Goal: Task Accomplishment & Management: Manage account settings

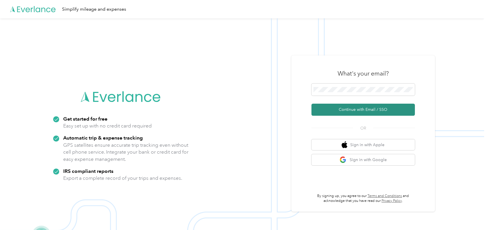
click at [374, 110] on button "Continue with Email / SSO" at bounding box center [363, 110] width 103 height 12
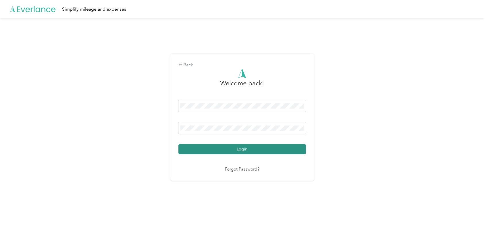
click at [234, 152] on button "Login" at bounding box center [243, 149] width 128 height 10
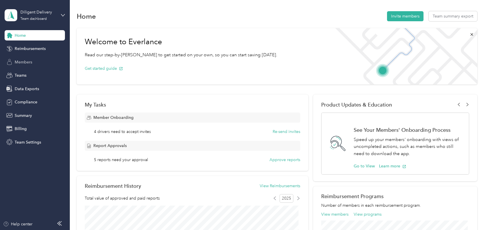
click at [27, 61] on span "Members" at bounding box center [24, 62] width 18 height 6
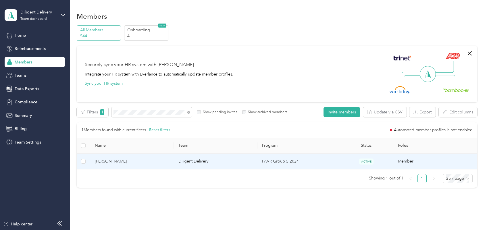
click at [156, 162] on span "[PERSON_NAME]" at bounding box center [132, 161] width 74 height 6
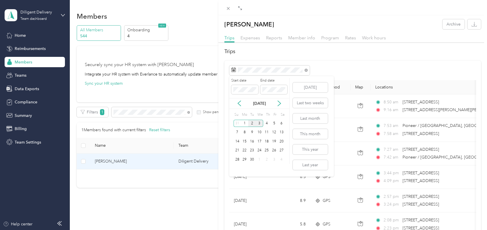
click at [251, 124] on div "2" at bounding box center [251, 123] width 7 height 7
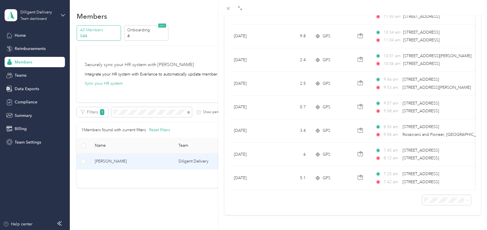
scroll to position [247, 0]
click at [423, 182] on span "100 per load" at bounding box center [433, 183] width 24 height 5
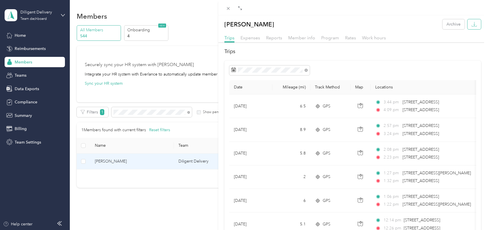
click at [468, 22] on button "button" at bounding box center [475, 24] width 14 height 10
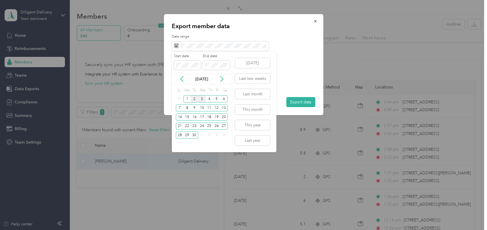
click at [196, 99] on div "2" at bounding box center [194, 98] width 7 height 7
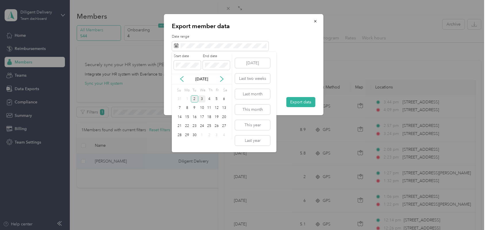
click at [196, 99] on div "2" at bounding box center [194, 98] width 7 height 7
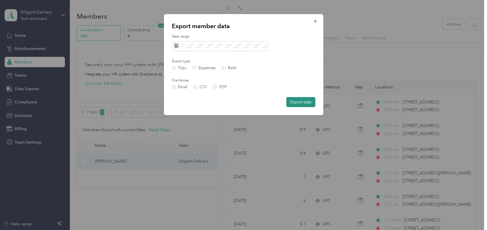
click at [302, 103] on button "Export data" at bounding box center [300, 102] width 29 height 10
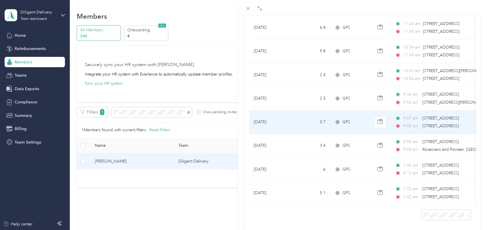
scroll to position [247, 0]
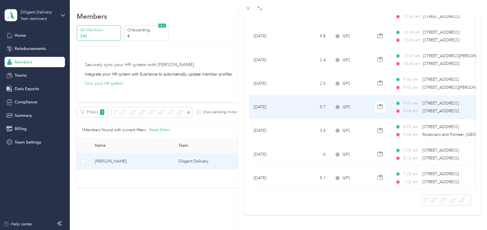
click at [437, 108] on span "[STREET_ADDRESS]" at bounding box center [441, 111] width 37 height 6
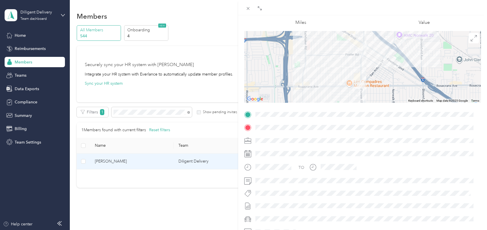
scroll to position [30, 0]
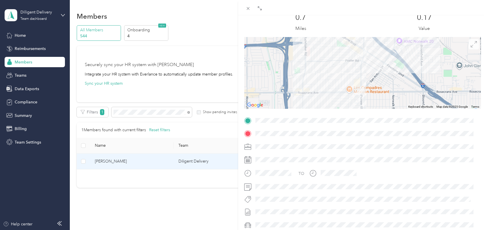
click at [471, 45] on icon at bounding box center [474, 44] width 6 height 6
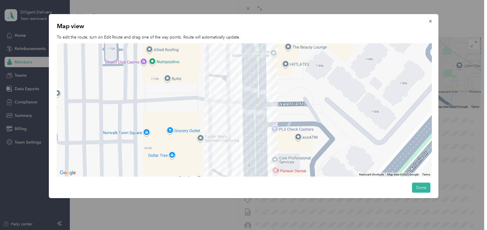
drag, startPoint x: 189, startPoint y: 170, endPoint x: 222, endPoint y: 76, distance: 100.0
click at [222, 75] on div at bounding box center [244, 110] width 375 height 134
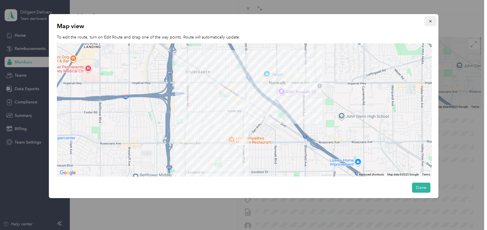
click at [429, 23] on button "button" at bounding box center [431, 21] width 12 height 10
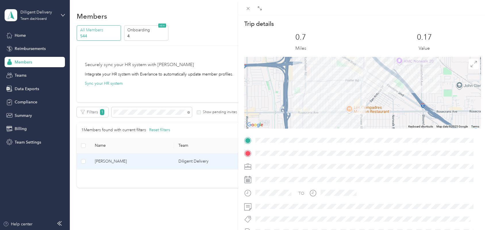
scroll to position [0, 0]
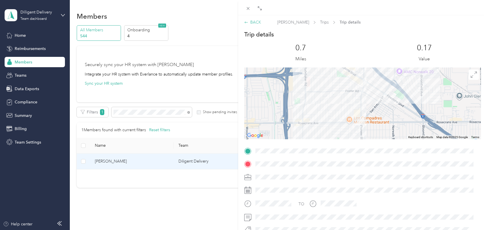
click at [255, 19] on div "BACK [PERSON_NAME] Trips Trip details Trip details This trip cannot be edited b…" at bounding box center [362, 150] width 249 height 271
click at [256, 22] on div "BACK" at bounding box center [252, 22] width 17 height 6
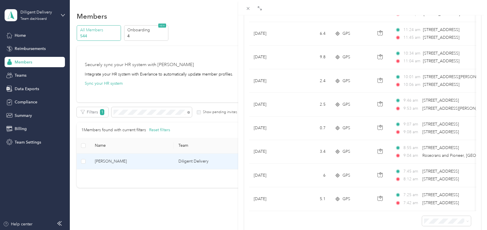
scroll to position [247, 0]
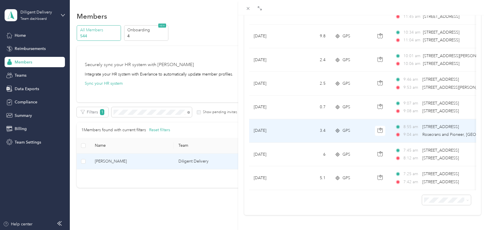
click at [421, 132] on div "9:04 am Rosecrans and Pioneer, [GEOGRAPHIC_DATA], [GEOGRAPHIC_DATA]" at bounding box center [455, 135] width 121 height 6
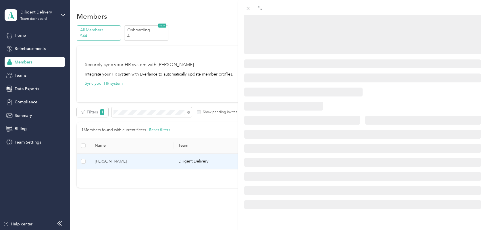
scroll to position [102, 0]
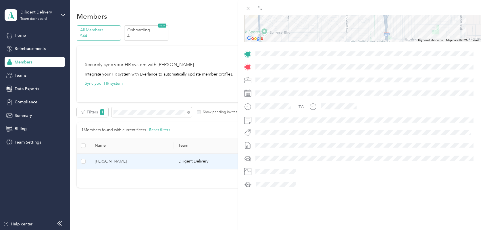
click at [346, 62] on span at bounding box center [368, 66] width 228 height 9
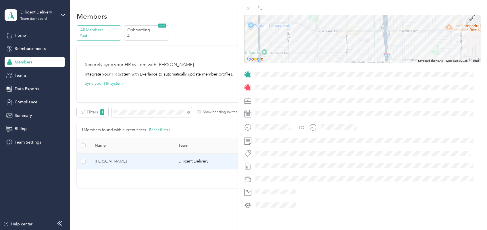
scroll to position [0, 0]
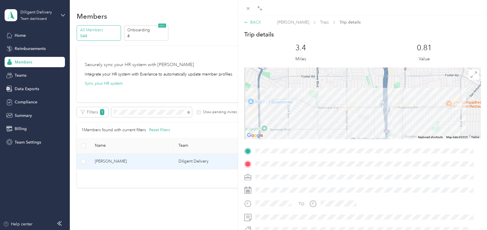
click at [255, 23] on div "BACK" at bounding box center [252, 22] width 17 height 6
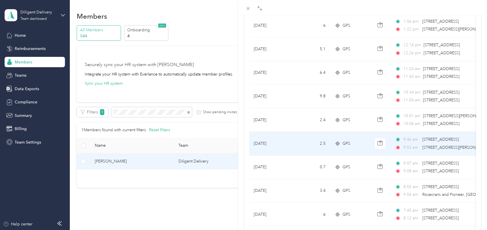
scroll to position [216, 0]
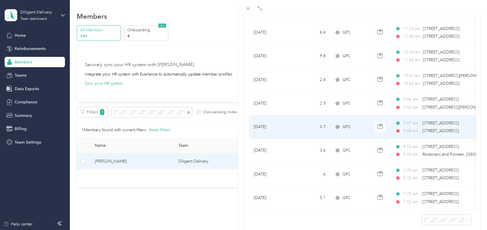
click at [446, 133] on span "[STREET_ADDRESS]" at bounding box center [441, 130] width 37 height 5
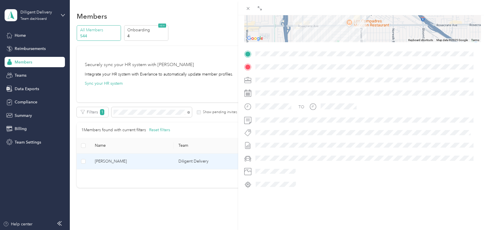
click at [350, 68] on div "TO" at bounding box center [362, 119] width 237 height 140
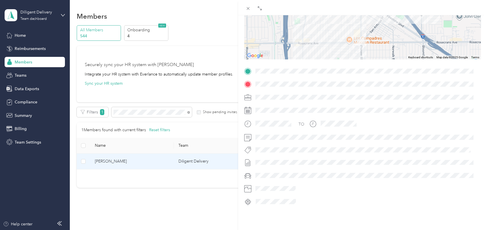
scroll to position [0, 0]
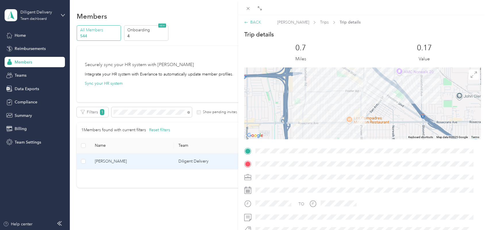
click at [255, 22] on div "BACK" at bounding box center [252, 22] width 17 height 6
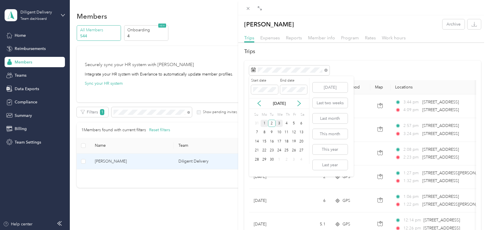
click at [264, 124] on div "1" at bounding box center [264, 123] width 7 height 7
click at [263, 124] on div "1" at bounding box center [264, 123] width 7 height 7
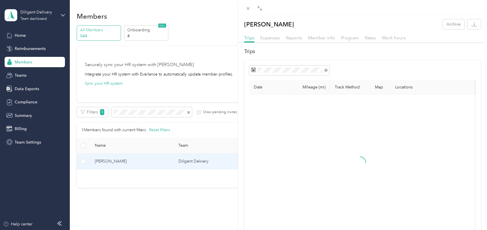
click at [263, 124] on div "1" at bounding box center [264, 122] width 7 height 7
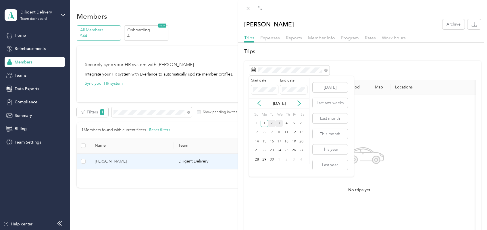
click at [273, 124] on div "2" at bounding box center [271, 123] width 7 height 7
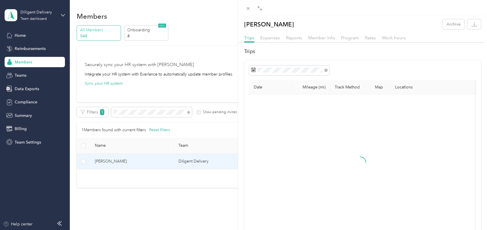
click at [273, 124] on div "Su Mo Tu We Th Fr Sa 31 1 2 3 4 5 6 7 8 9 10 11 12 13 14 15 16 17 18 19 20 21 2…" at bounding box center [280, 134] width 52 height 53
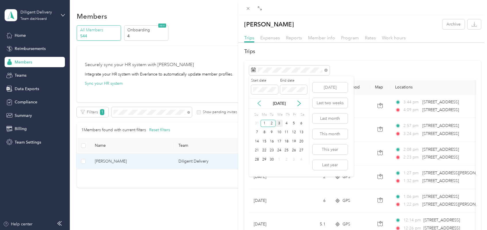
click at [261, 104] on icon at bounding box center [259, 104] width 6 height 6
click at [294, 160] on div "29" at bounding box center [293, 159] width 7 height 7
click at [298, 105] on icon at bounding box center [299, 104] width 6 height 6
click at [269, 123] on div "2" at bounding box center [271, 123] width 7 height 7
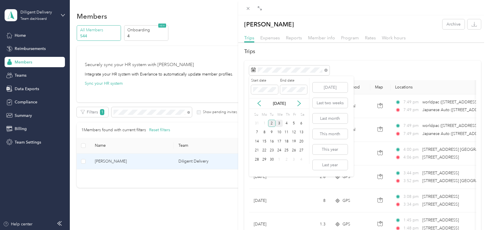
click at [269, 123] on div "2" at bounding box center [271, 123] width 7 height 7
